Goal: Find contact information

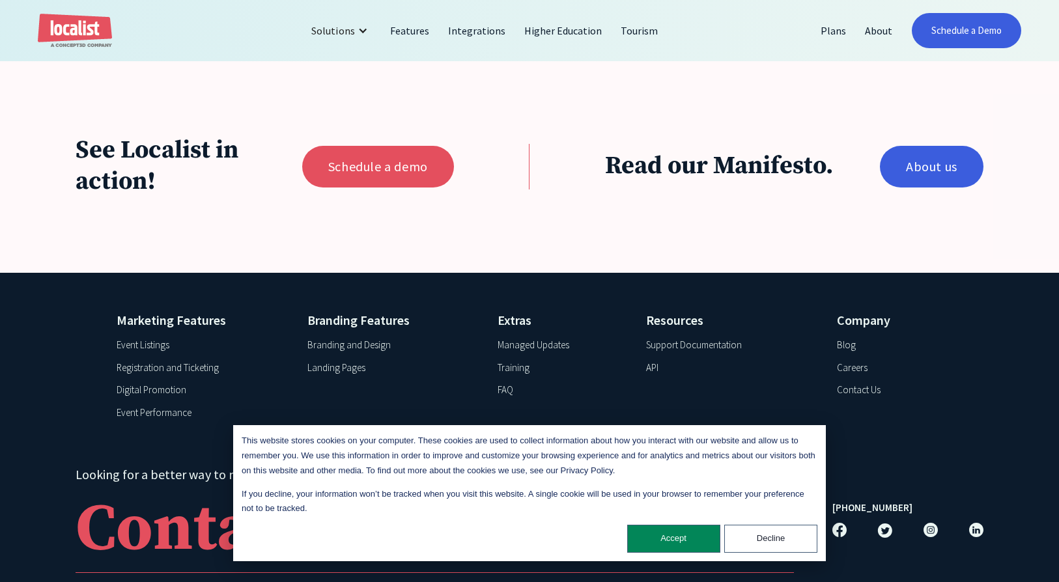
scroll to position [2116, 0]
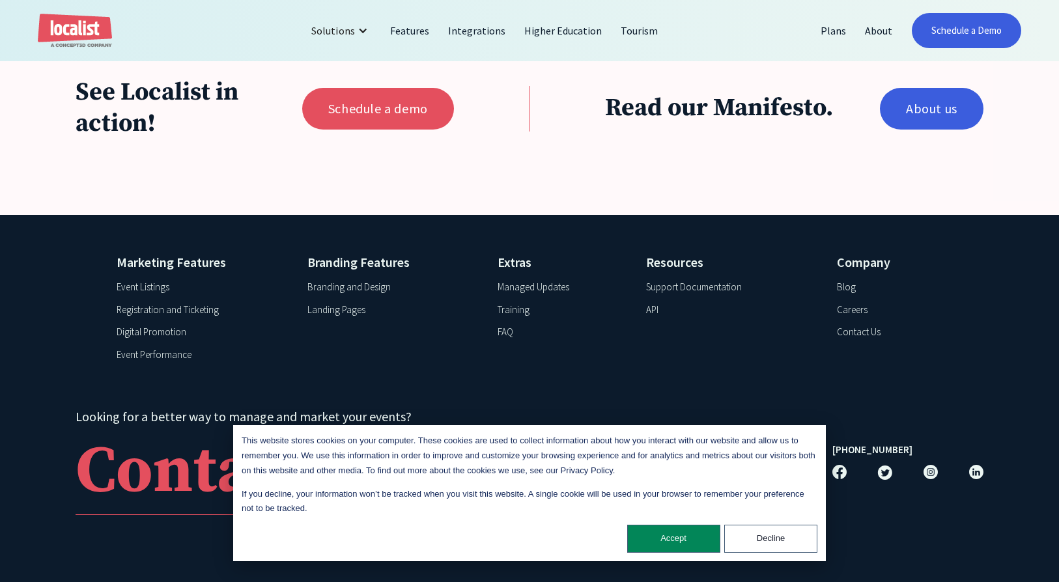
click at [684, 287] on div "Support Documentation" at bounding box center [694, 287] width 96 height 15
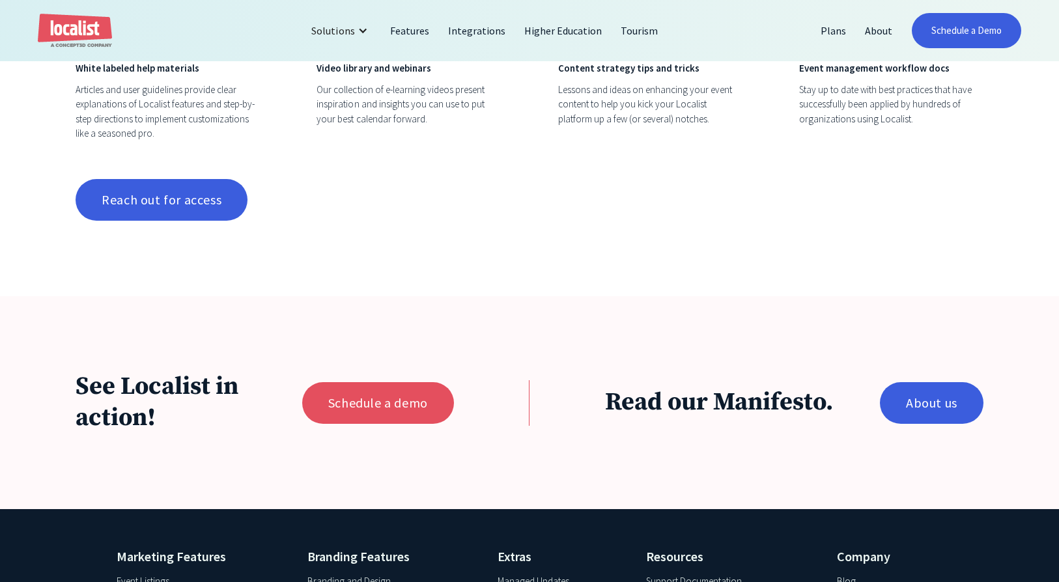
scroll to position [1536, 0]
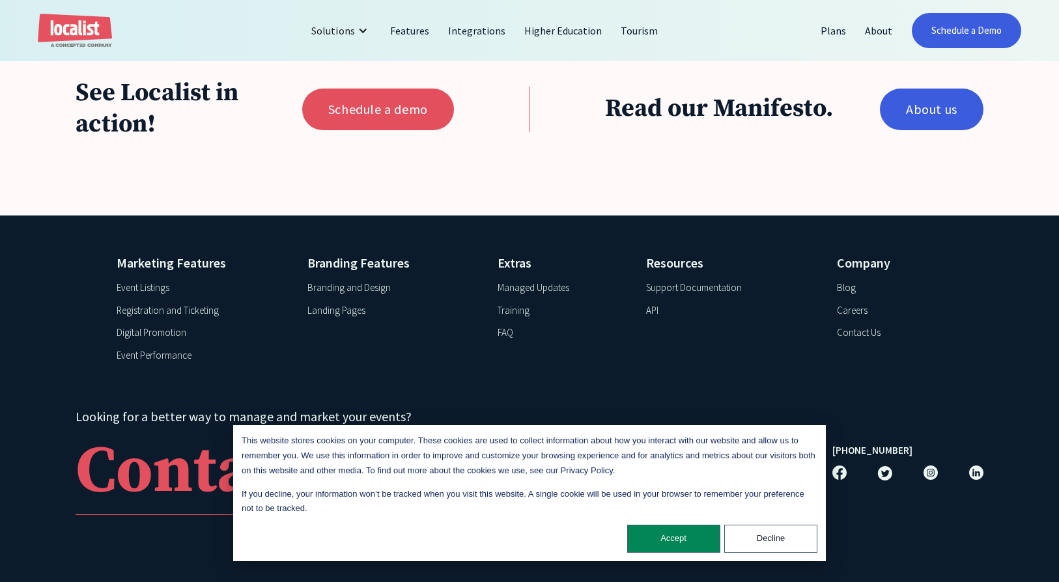
click at [854, 335] on div "Contact Us" at bounding box center [859, 333] width 44 height 15
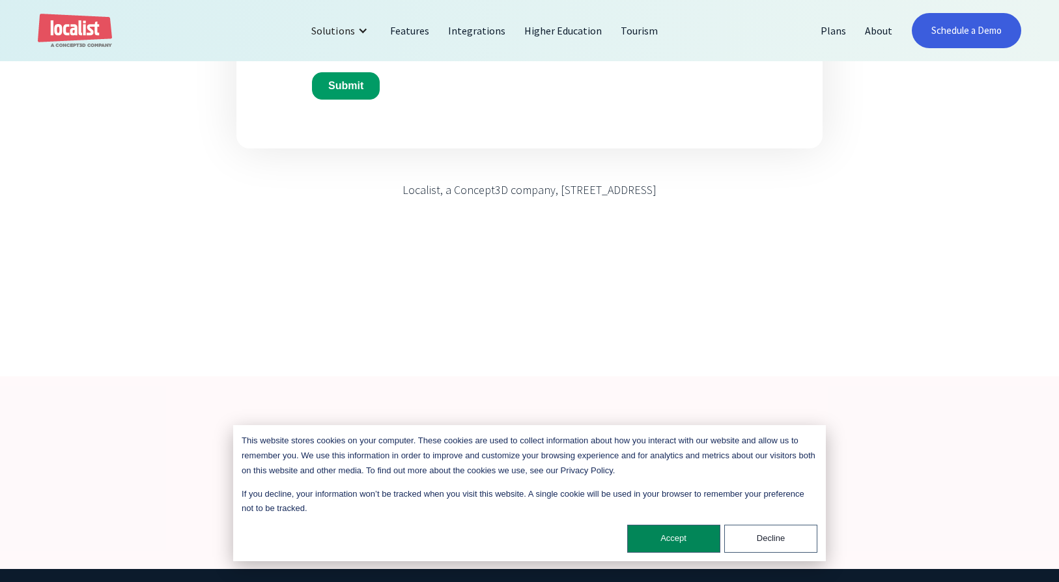
scroll to position [954, 0]
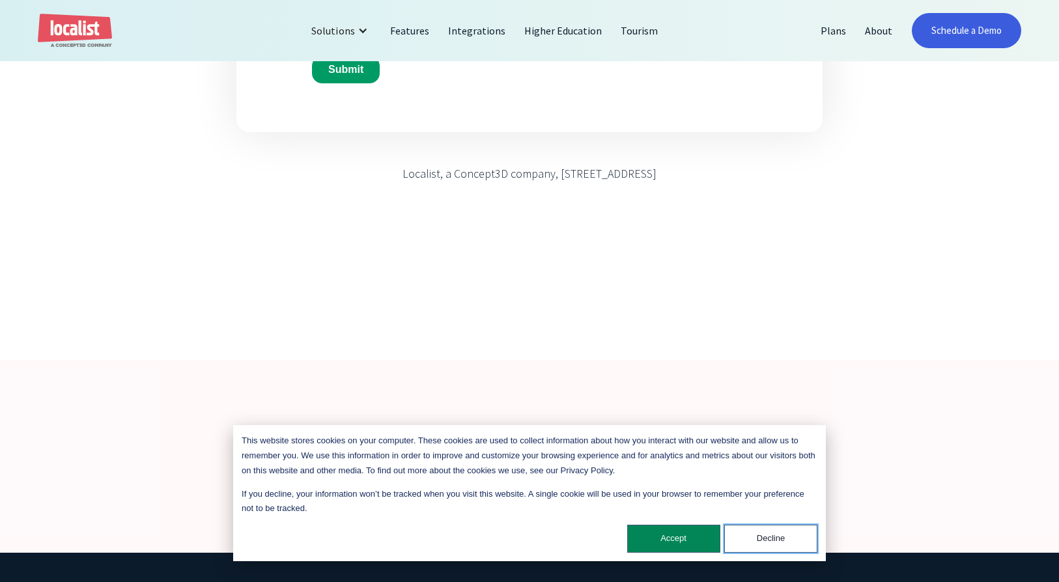
click at [754, 536] on button "Decline" at bounding box center [770, 539] width 93 height 28
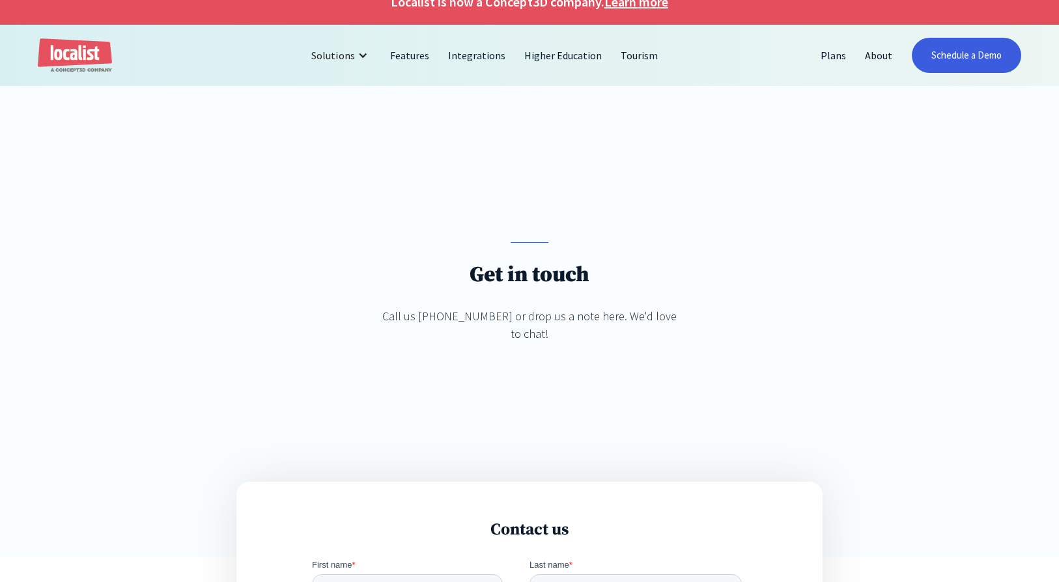
scroll to position [0, 0]
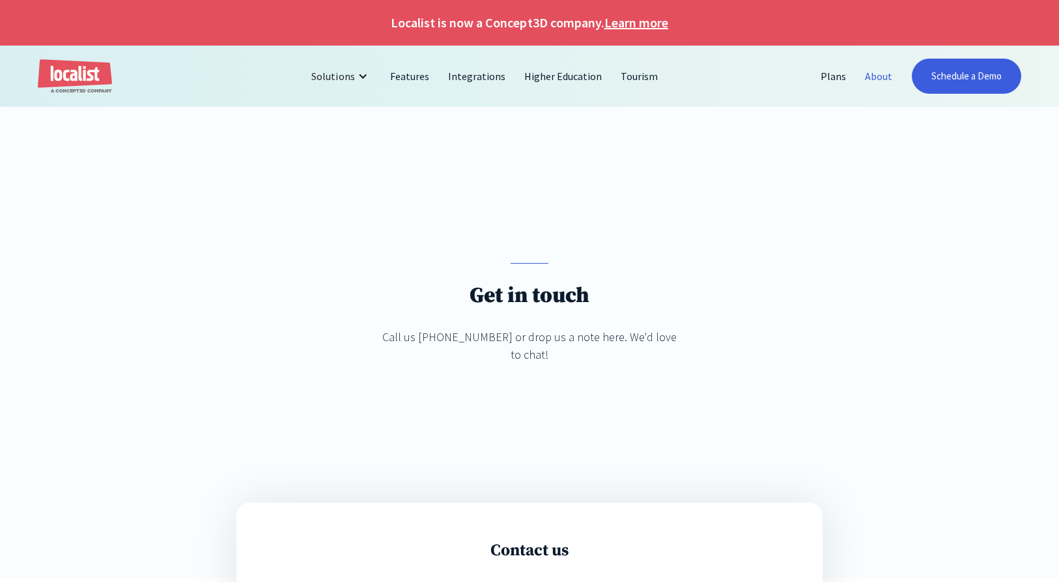
click at [879, 77] on link "About" at bounding box center [879, 76] width 46 height 31
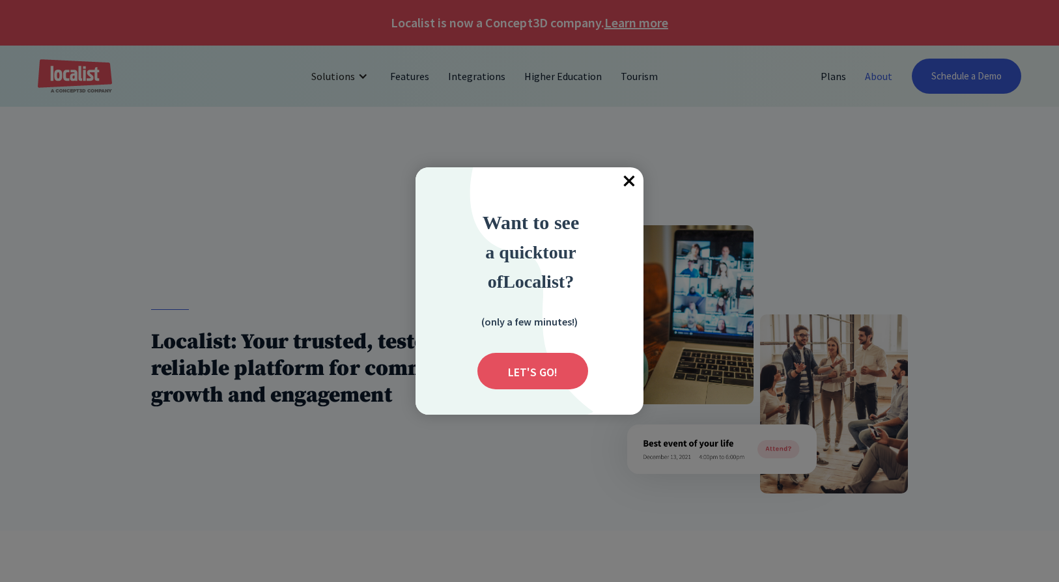
click at [629, 180] on span "×" at bounding box center [629, 181] width 29 height 29
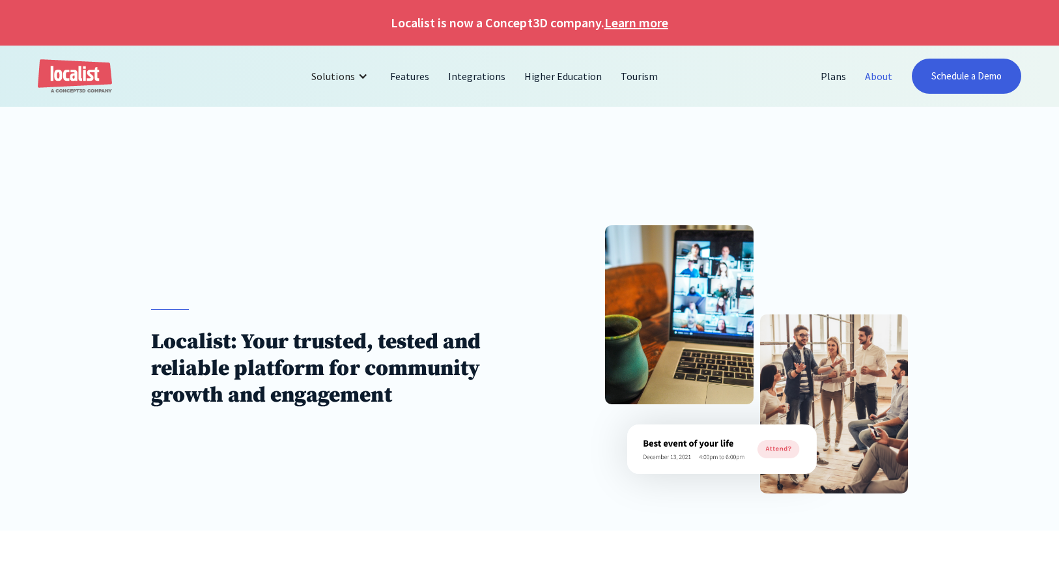
click at [878, 79] on link "About" at bounding box center [879, 76] width 46 height 31
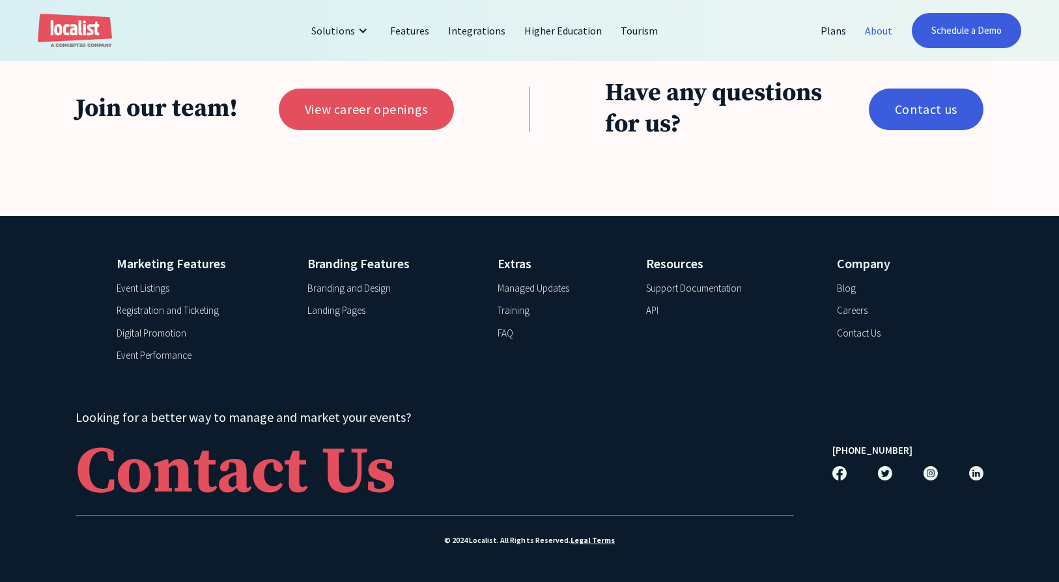
scroll to position [2937, 0]
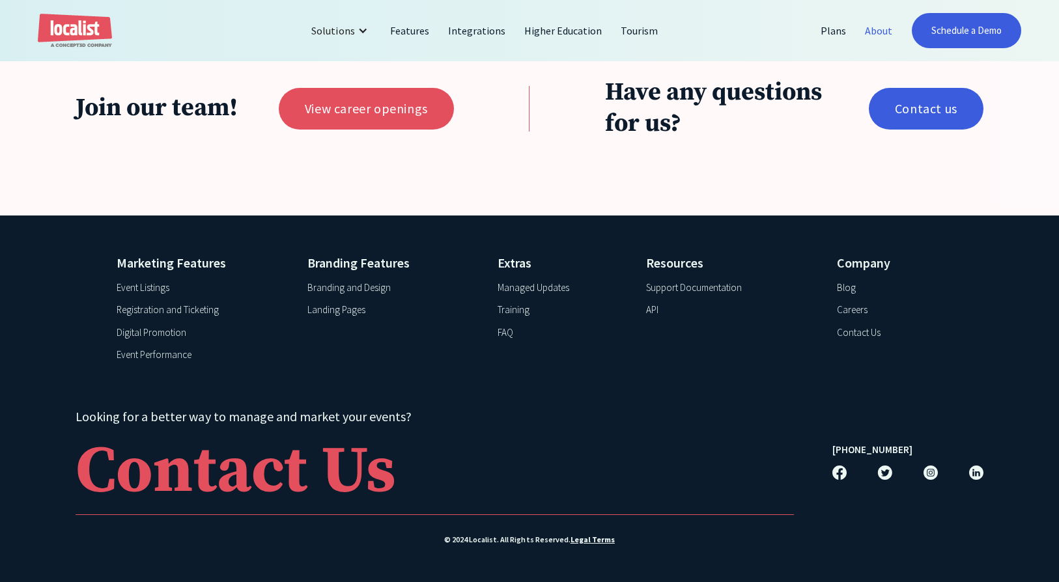
click at [672, 285] on div "Support Documentation" at bounding box center [694, 288] width 96 height 15
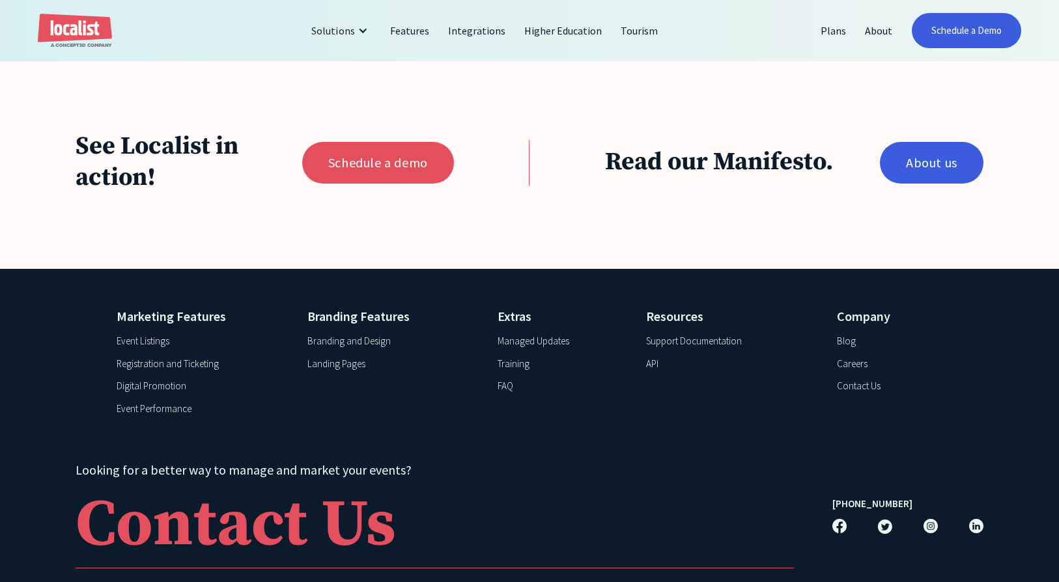
scroll to position [1536, 0]
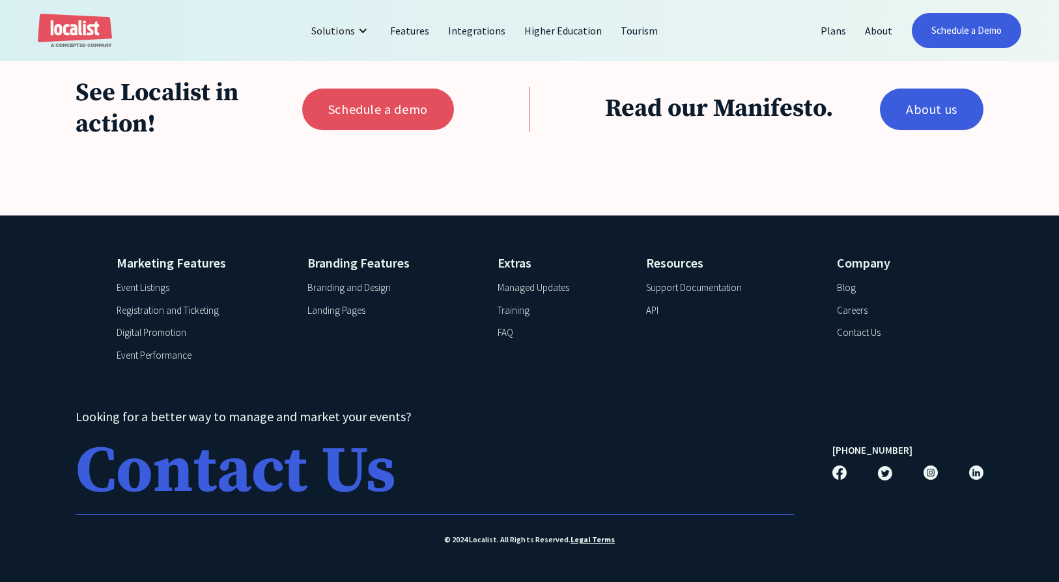
click at [309, 472] on div "Contact Us" at bounding box center [236, 472] width 321 height 65
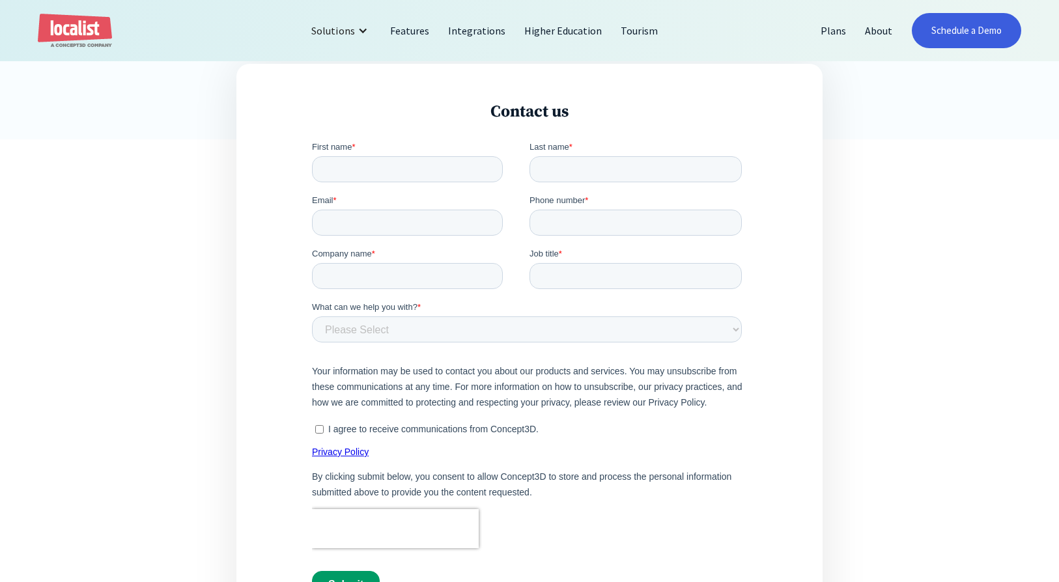
scroll to position [442, 0]
